Goal: Task Accomplishment & Management: Manage account settings

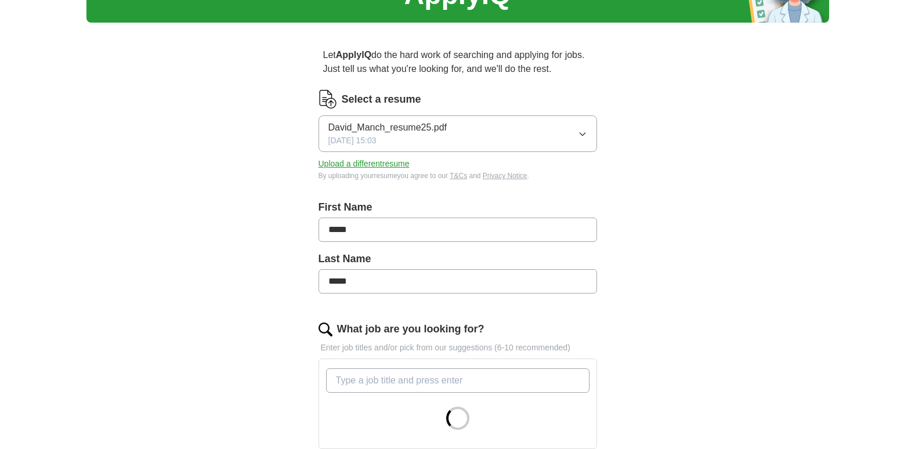
scroll to position [97, 0]
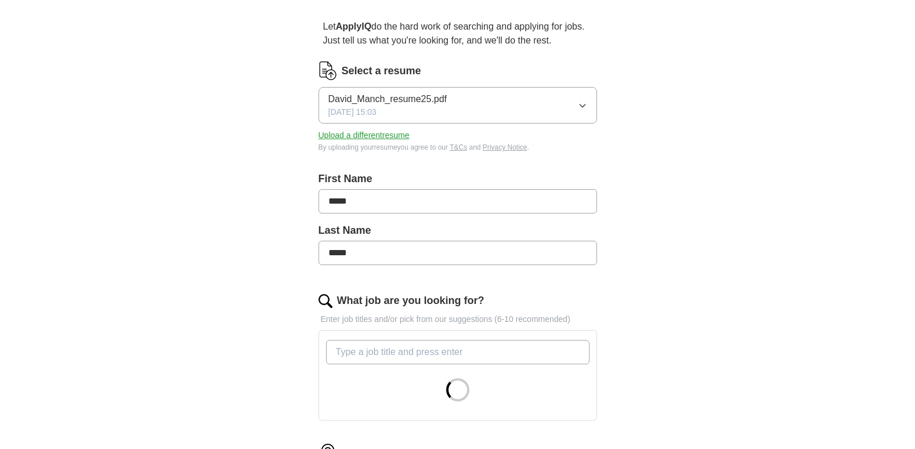
click at [578, 103] on icon "button" at bounding box center [582, 105] width 9 height 9
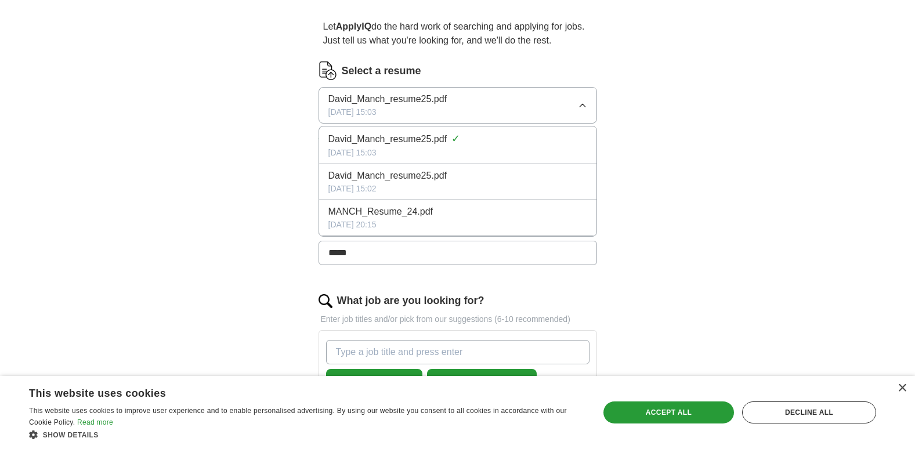
click at [650, 164] on div "ApplyIQ Let ApplyIQ do the hard work of searching and applying for jobs. Just t…" at bounding box center [457, 443] width 743 height 1011
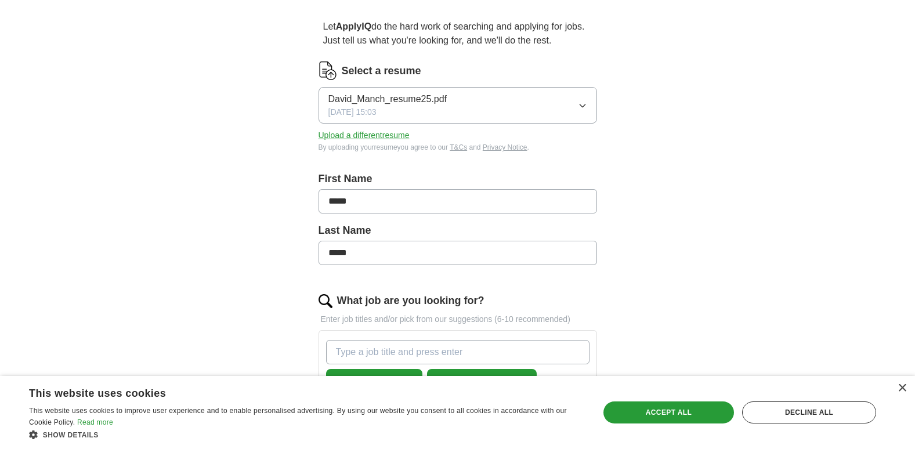
click at [385, 134] on button "Upload a different resume" at bounding box center [364, 135] width 91 height 12
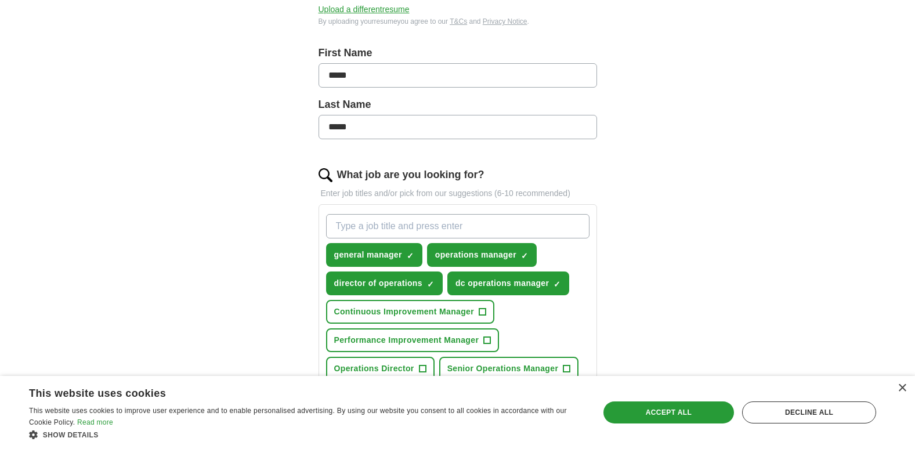
scroll to position [290, 0]
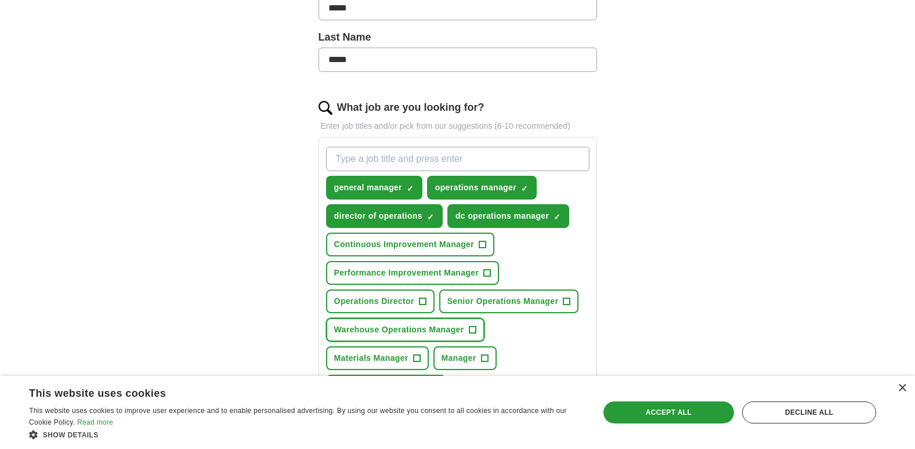
click at [432, 325] on span "Warehouse Operations Manager" at bounding box center [399, 330] width 130 height 12
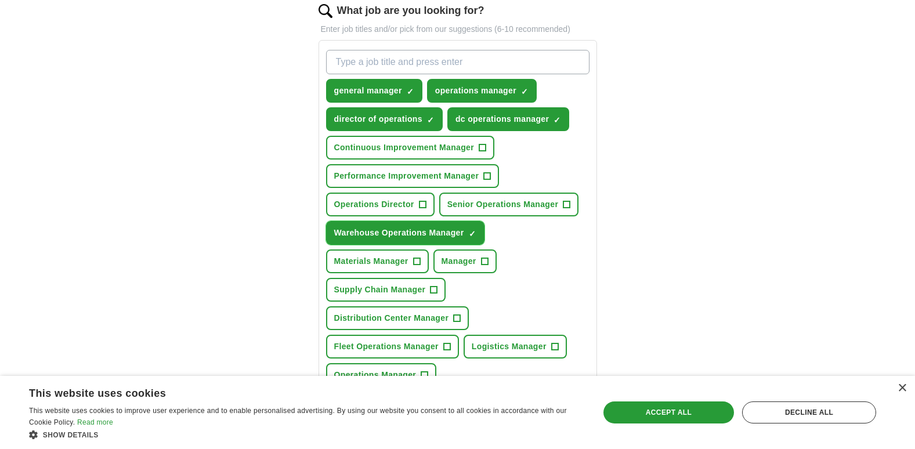
scroll to position [484, 0]
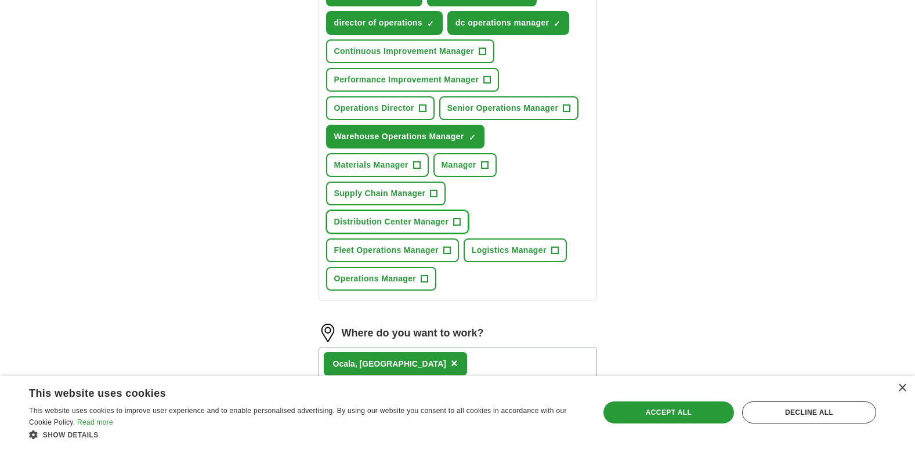
click at [416, 218] on span "Distribution Center Manager" at bounding box center [391, 222] width 115 height 12
click at [405, 190] on span "Supply Chain Manager" at bounding box center [380, 193] width 92 height 12
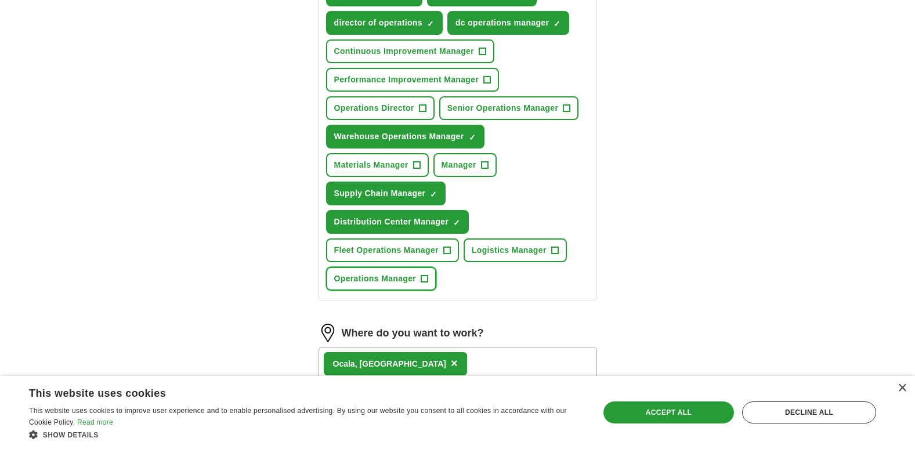
click at [378, 276] on span "Operations Manager" at bounding box center [375, 279] width 82 height 12
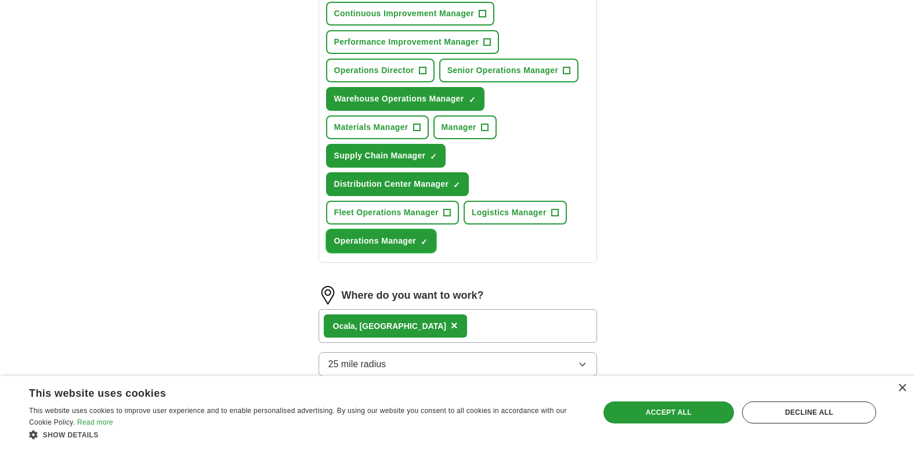
scroll to position [618, 0]
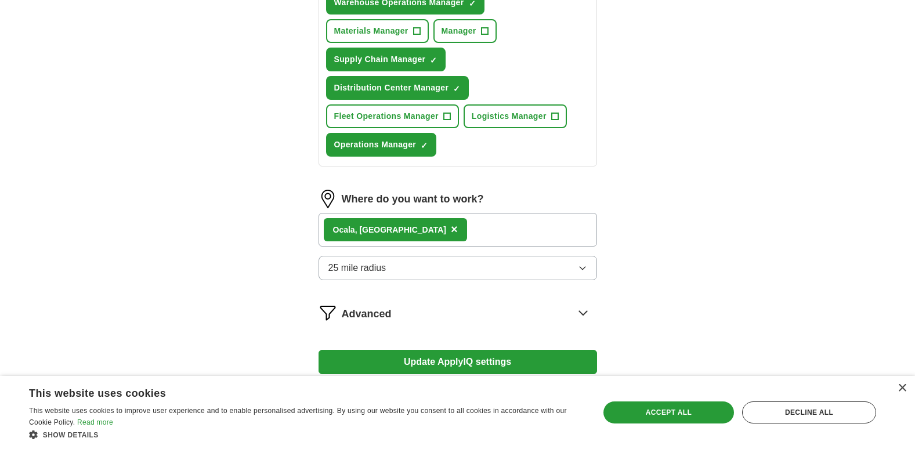
drag, startPoint x: 901, startPoint y: 390, endPoint x: 781, endPoint y: 313, distance: 142.8
click at [901, 389] on div "×" at bounding box center [902, 388] width 9 height 9
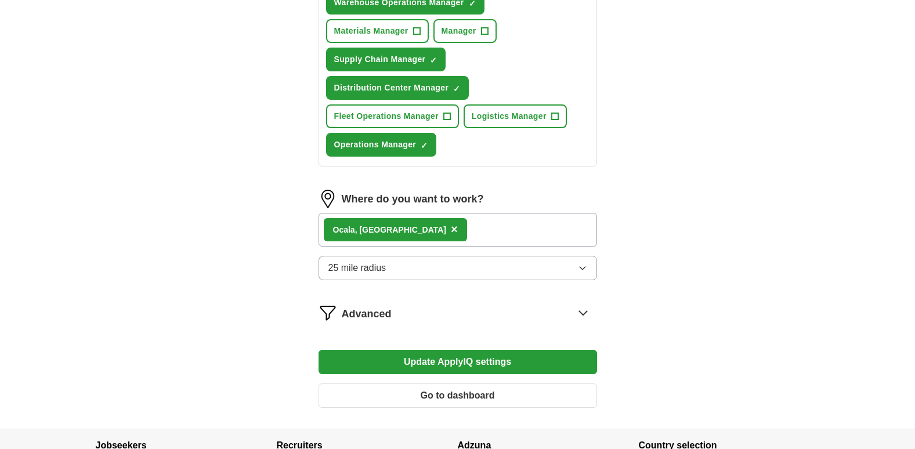
scroll to position [715, 0]
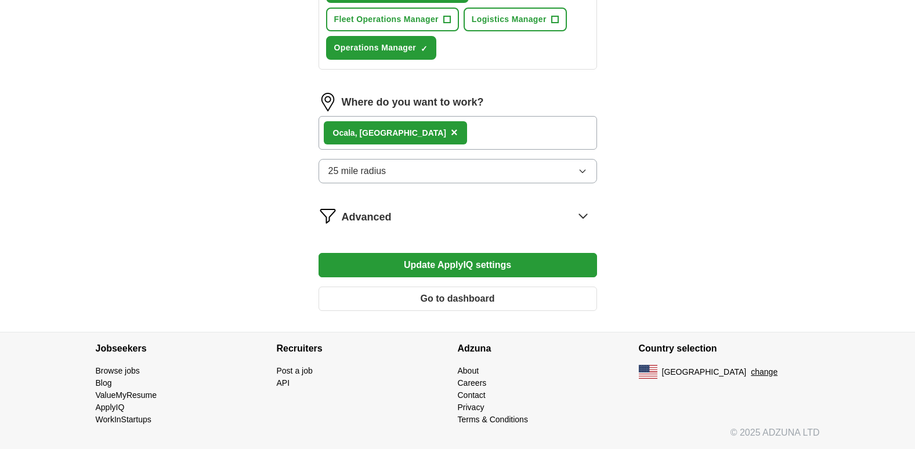
click at [580, 216] on icon at bounding box center [583, 216] width 19 height 19
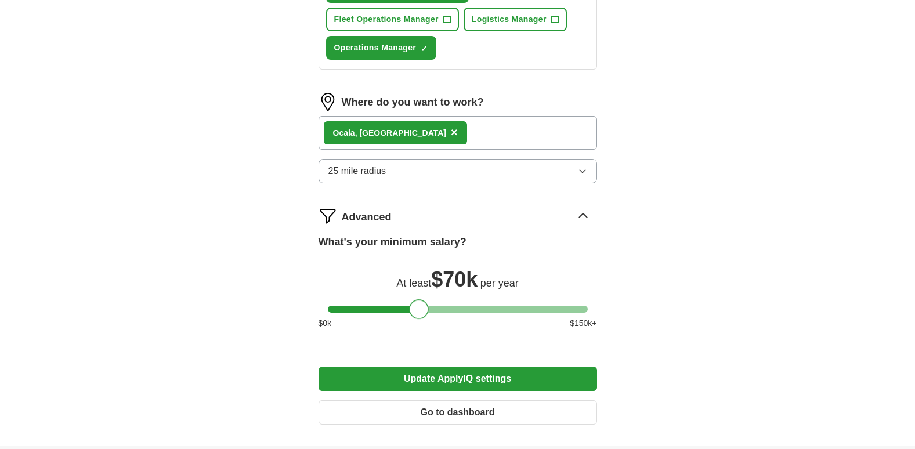
drag, startPoint x: 441, startPoint y: 311, endPoint x: 421, endPoint y: 306, distance: 20.7
click at [421, 306] on div at bounding box center [419, 310] width 20 height 20
click at [499, 378] on button "Update ApplyIQ settings" at bounding box center [458, 379] width 279 height 24
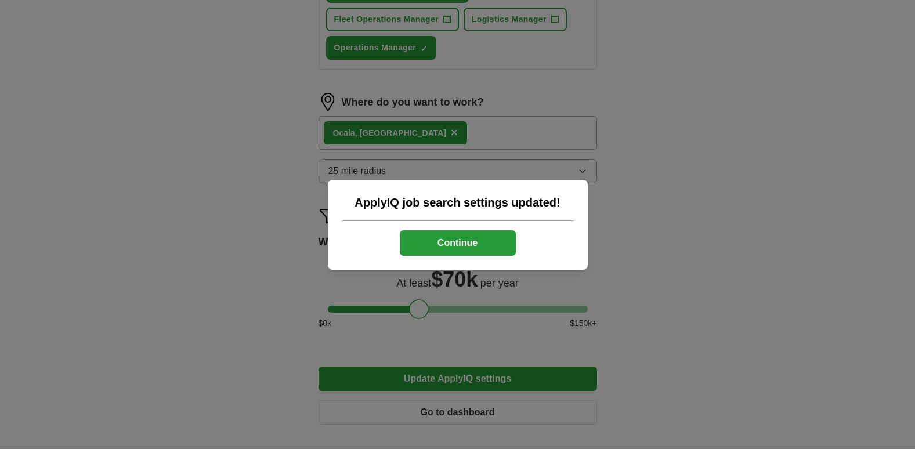
click at [464, 243] on button "Continue" at bounding box center [458, 243] width 116 height 26
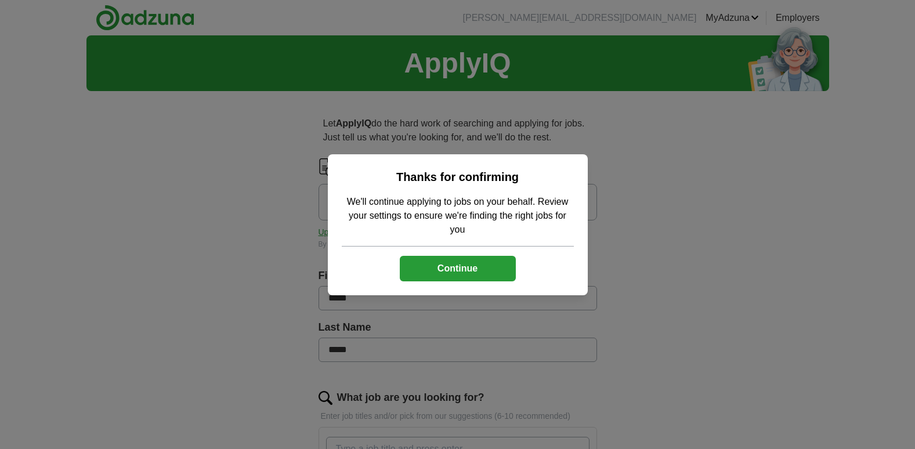
click at [448, 269] on button "Continue" at bounding box center [458, 269] width 116 height 26
